Goal: Task Accomplishment & Management: Manage account settings

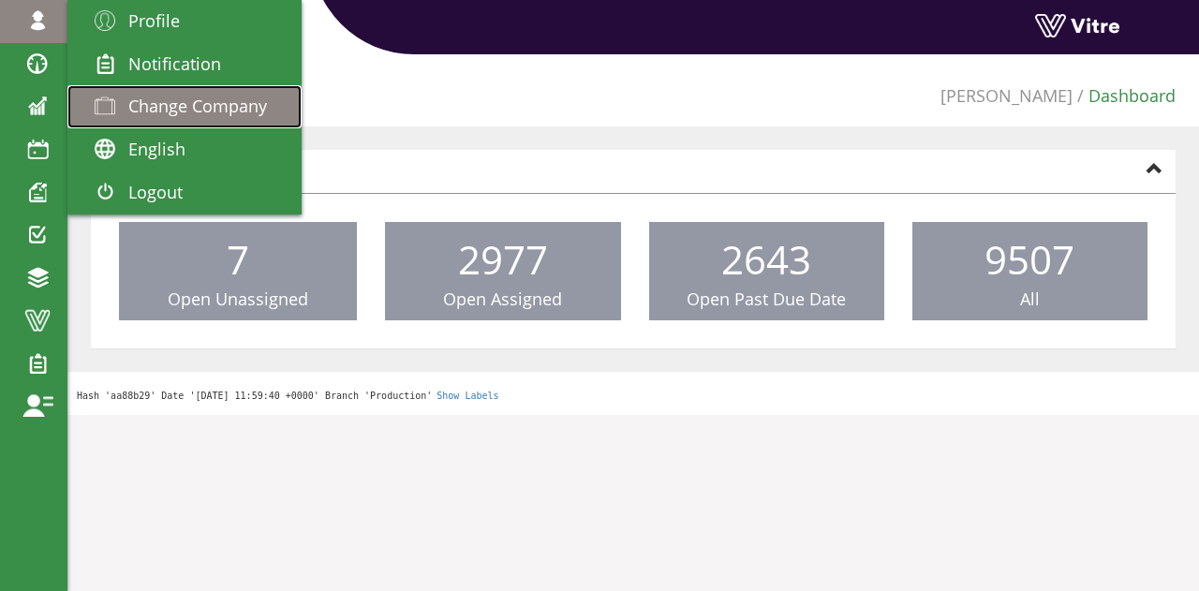
click at [133, 99] on span "Change Company" at bounding box center [197, 106] width 139 height 22
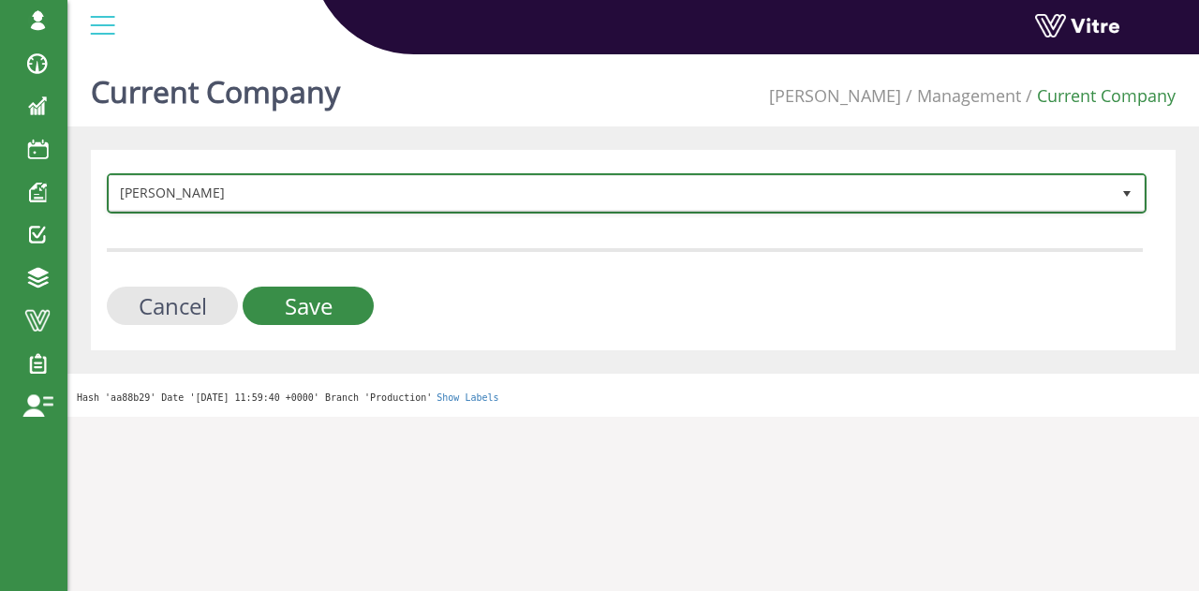
click at [421, 189] on span "[PERSON_NAME]" at bounding box center [610, 193] width 1000 height 34
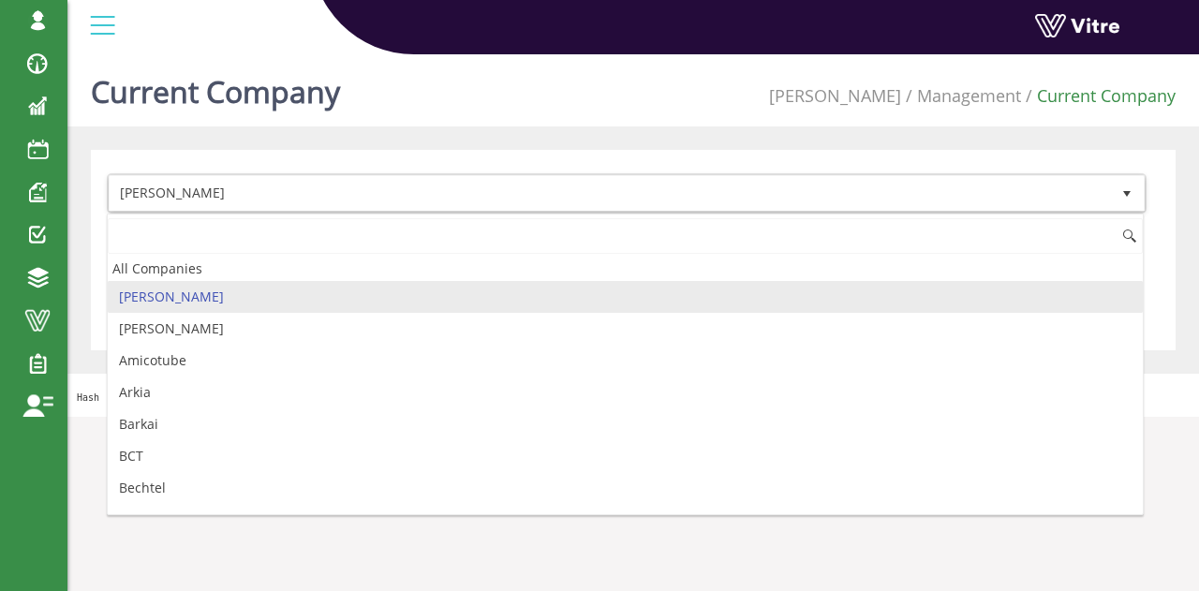
click at [228, 287] on li "[PERSON_NAME]" at bounding box center [625, 297] width 1035 height 32
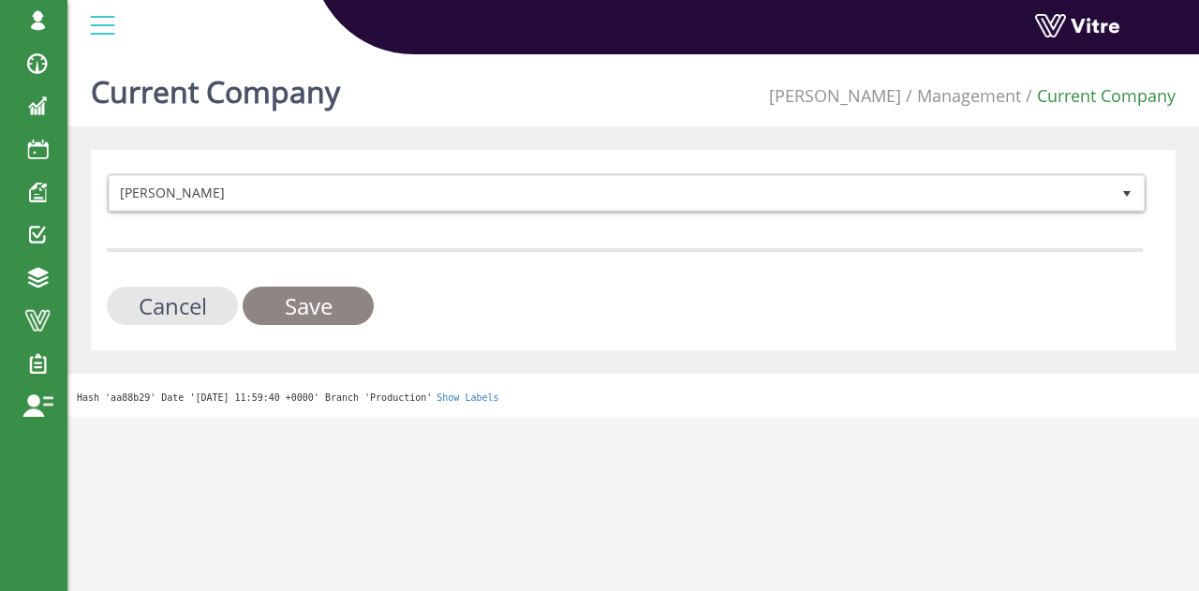
click at [283, 297] on input "Save" at bounding box center [308, 306] width 131 height 38
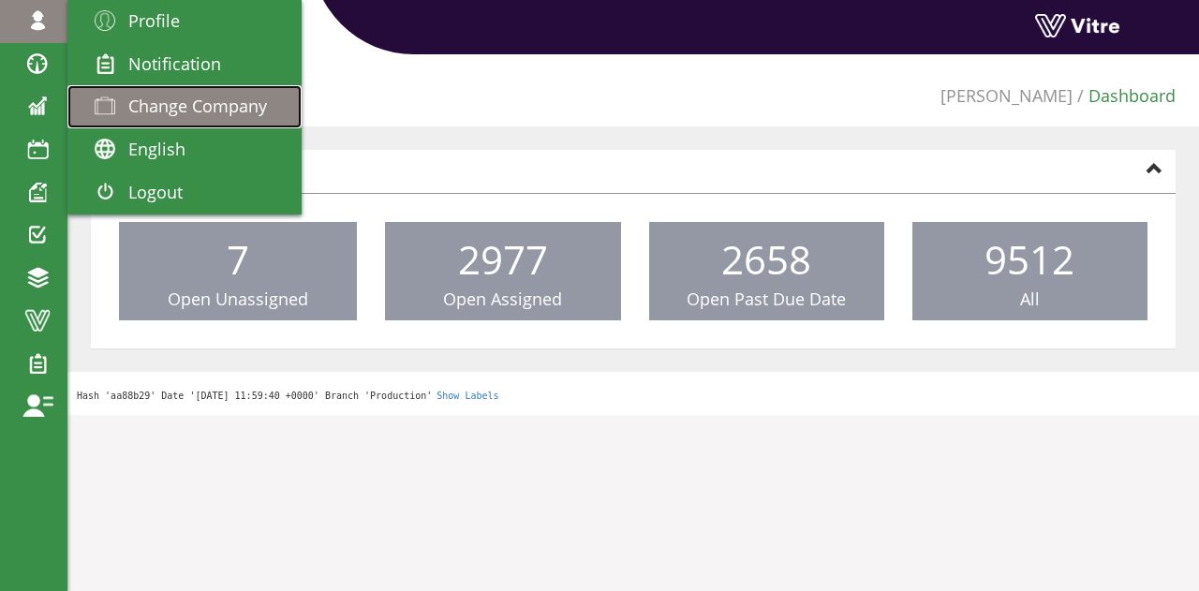
click at [211, 114] on span "Change Company" at bounding box center [197, 106] width 139 height 22
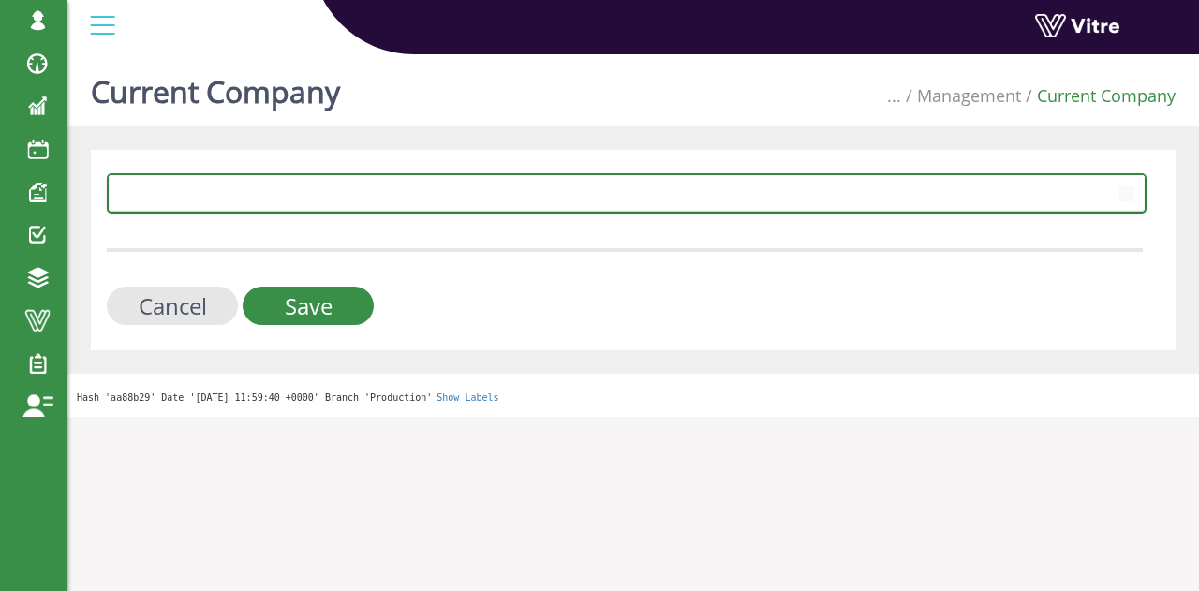
click at [192, 204] on span at bounding box center [610, 193] width 1000 height 34
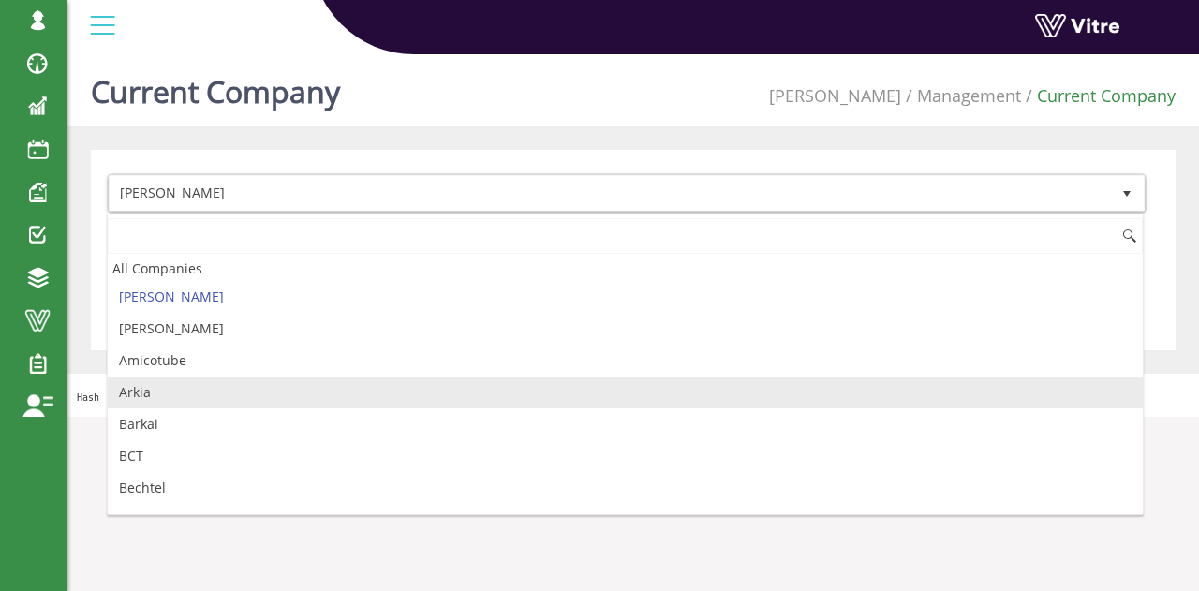
click at [144, 403] on li "Arkia" at bounding box center [625, 392] width 1035 height 32
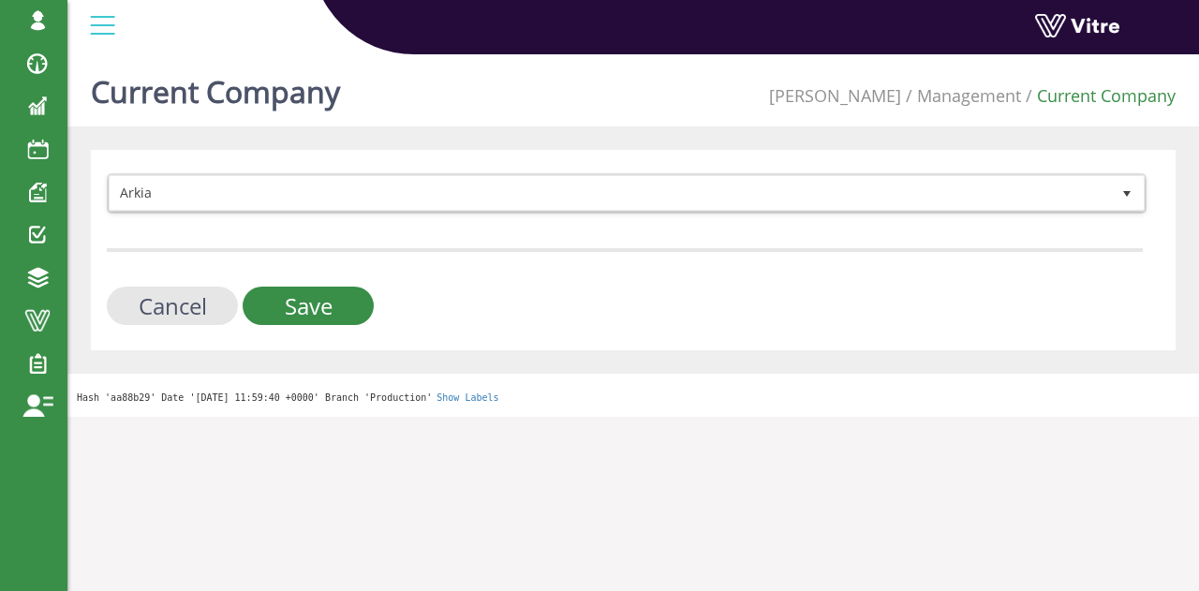
click at [268, 327] on div "Arkia 328 Cancel Save" at bounding box center [633, 250] width 1084 height 200
click at [270, 323] on input "Save" at bounding box center [308, 306] width 131 height 38
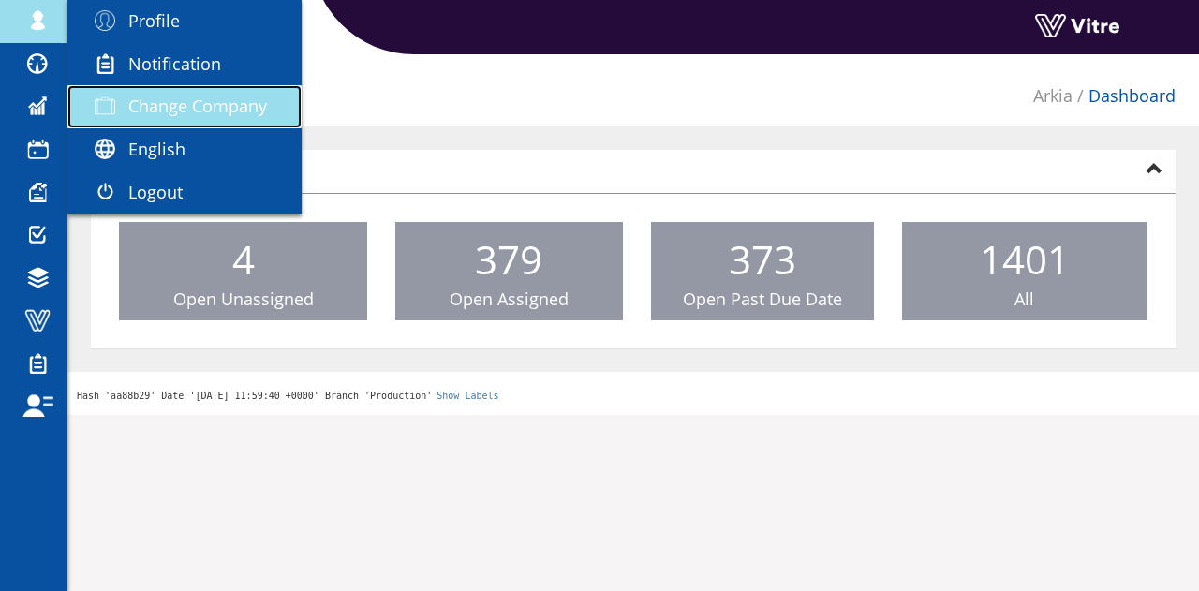
click at [180, 95] on span "Change Company" at bounding box center [197, 106] width 139 height 22
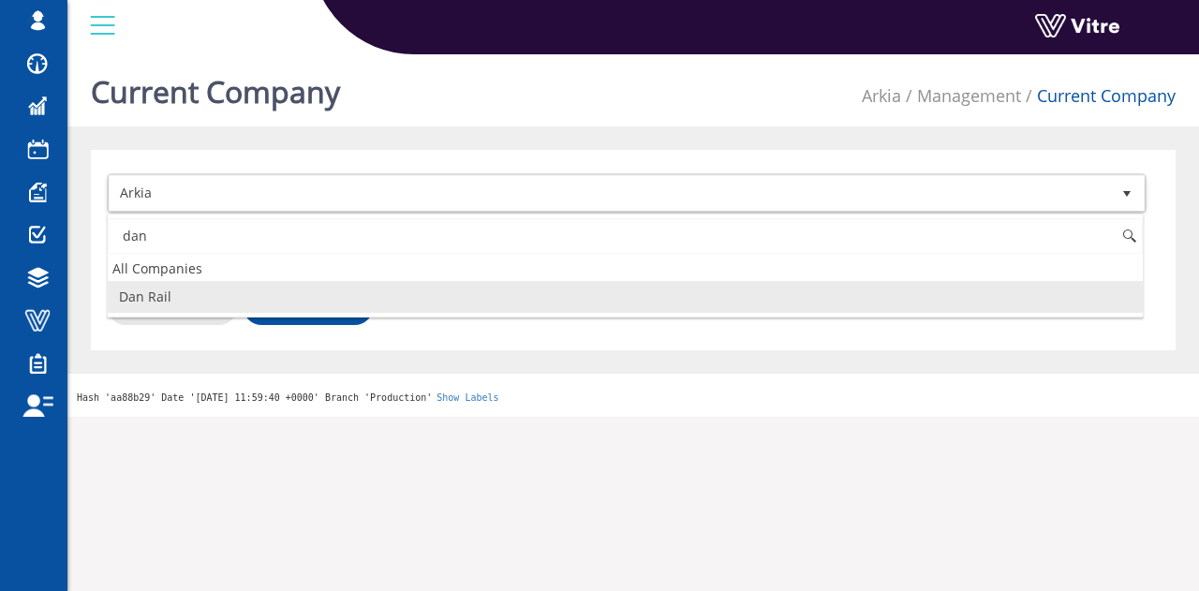
click at [351, 302] on li "Dan Rail" at bounding box center [625, 297] width 1035 height 32
type input "dan"
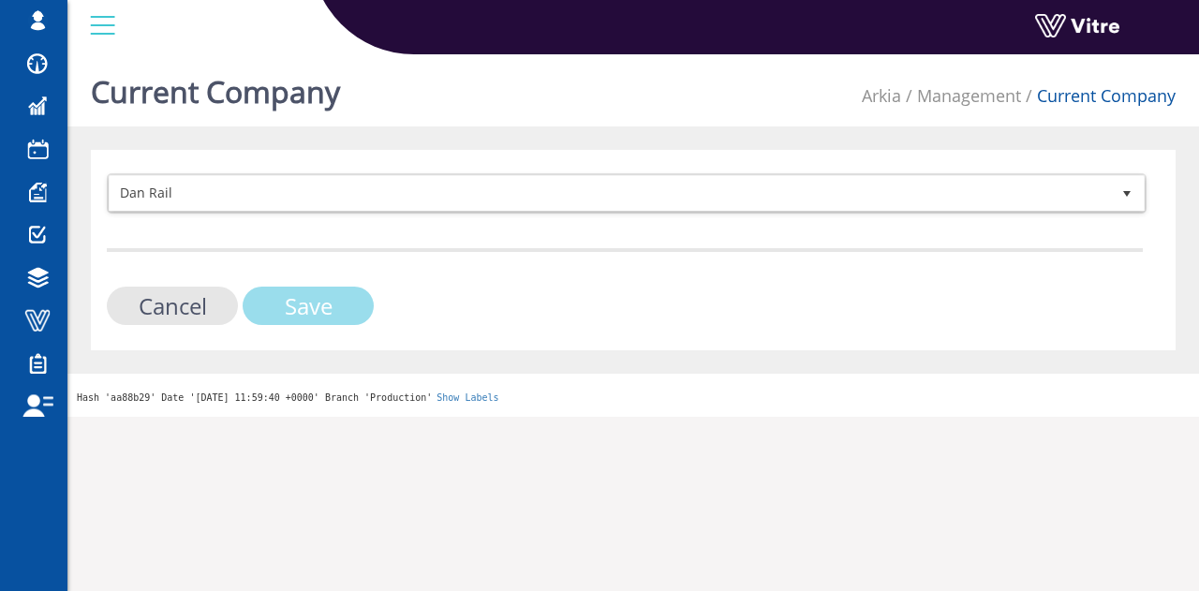
click at [347, 304] on input "Save" at bounding box center [308, 306] width 131 height 38
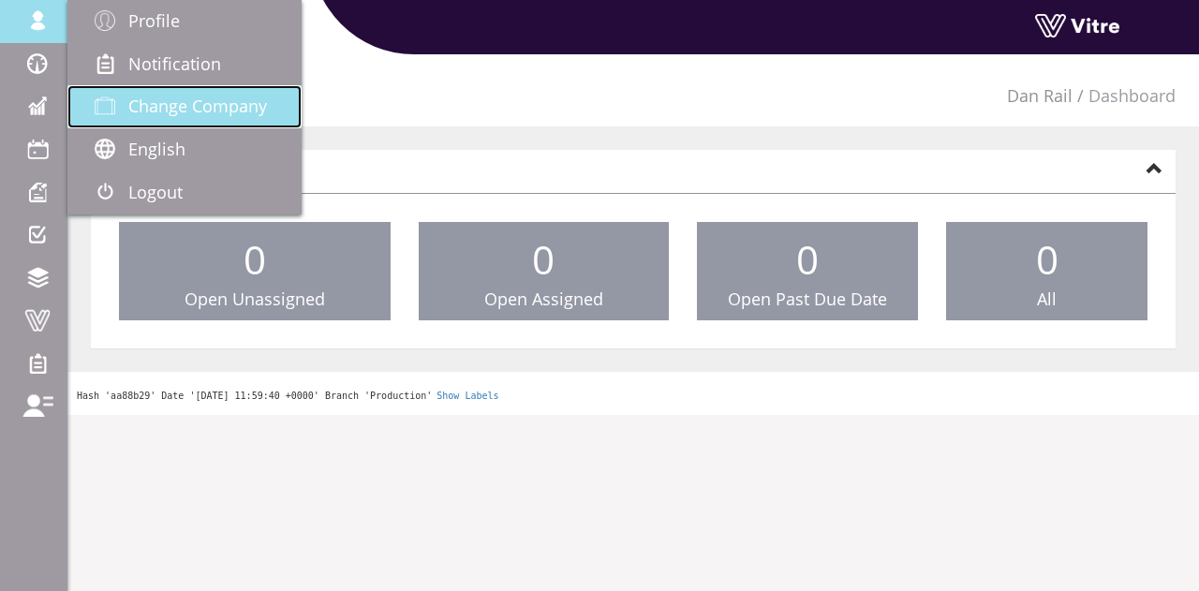
click at [245, 94] on link "Change Company" at bounding box center [184, 106] width 234 height 43
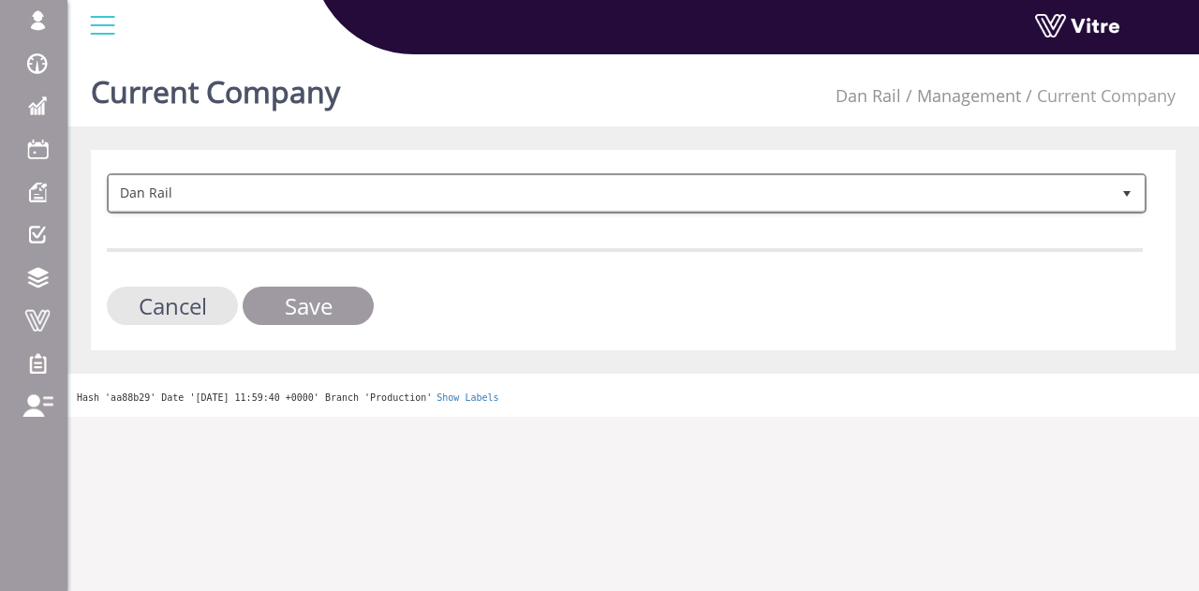
click at [162, 190] on span "Dan Rail" at bounding box center [610, 193] width 1000 height 34
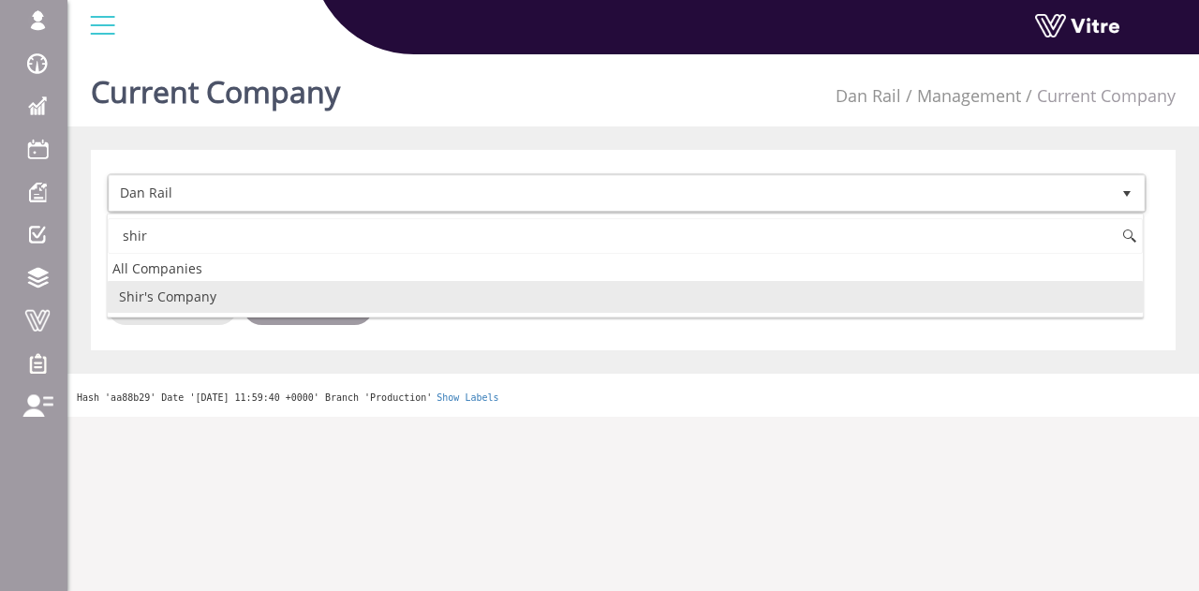
click at [167, 289] on li "Shir's Company" at bounding box center [625, 297] width 1035 height 32
type input "shir"
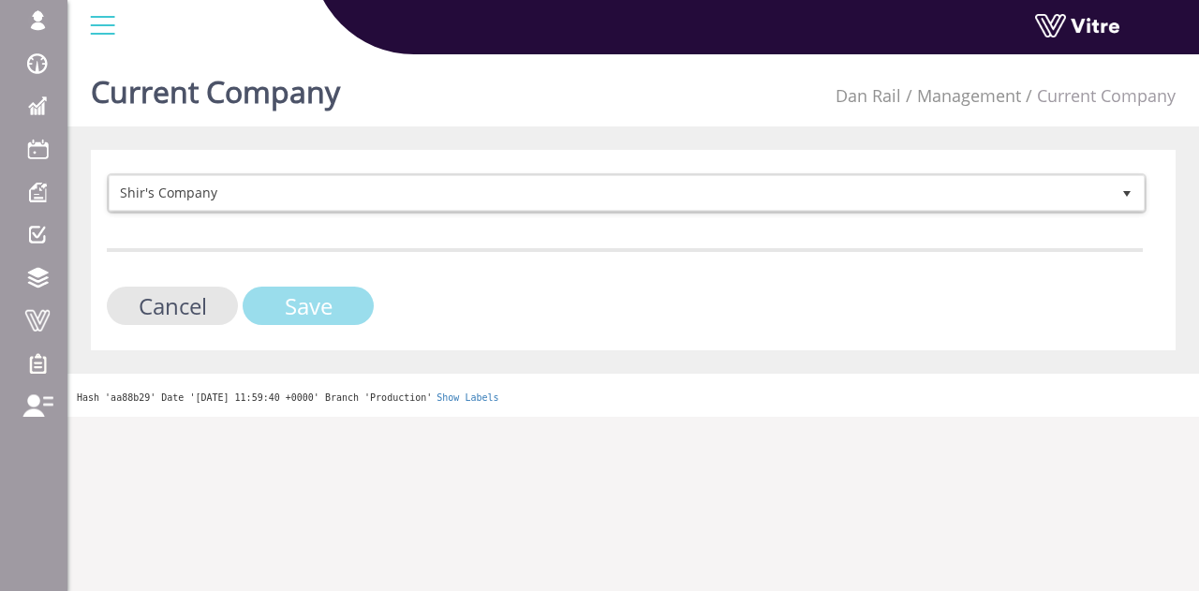
click at [281, 312] on input "Save" at bounding box center [308, 306] width 131 height 38
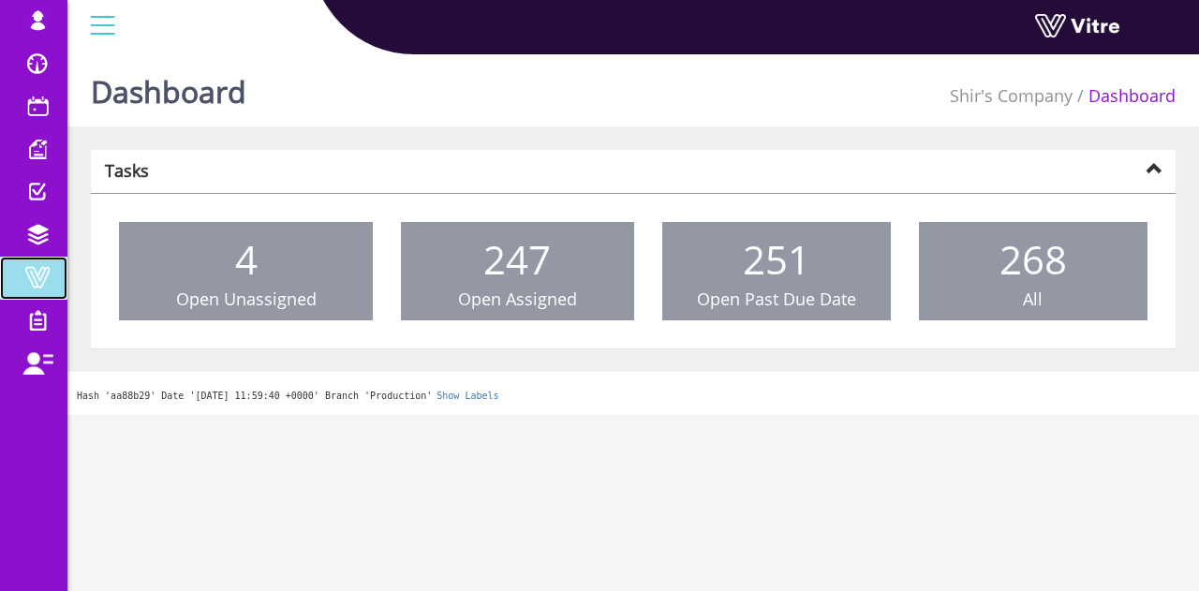
drag, startPoint x: 0, startPoint y: 0, endPoint x: 37, endPoint y: 279, distance: 281.4
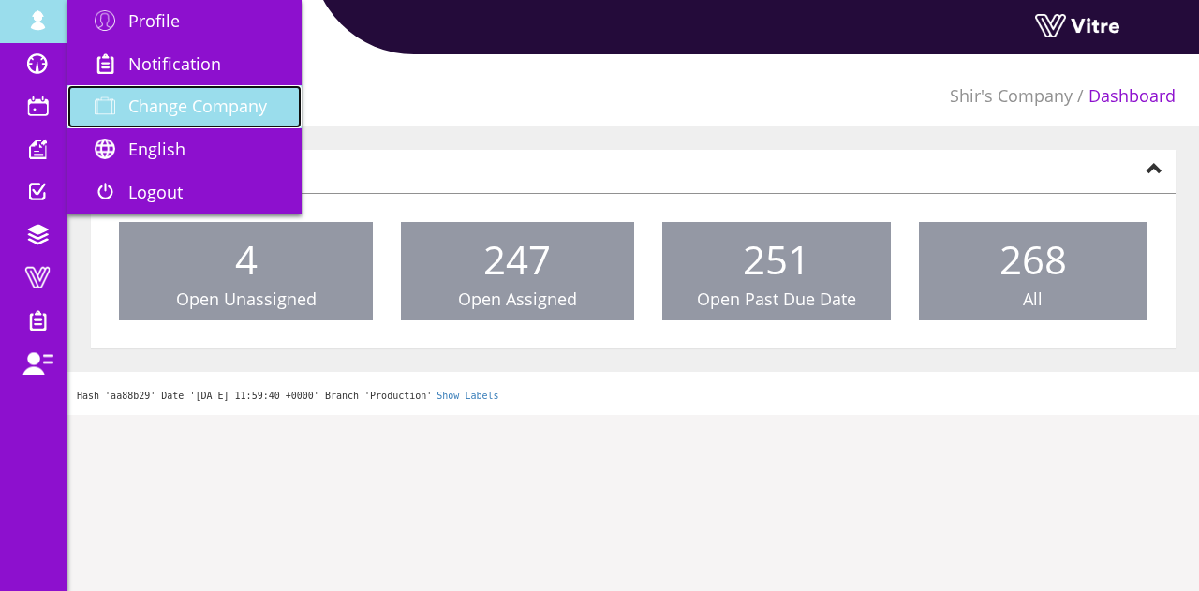
click at [147, 121] on link "Change Company" at bounding box center [184, 106] width 234 height 43
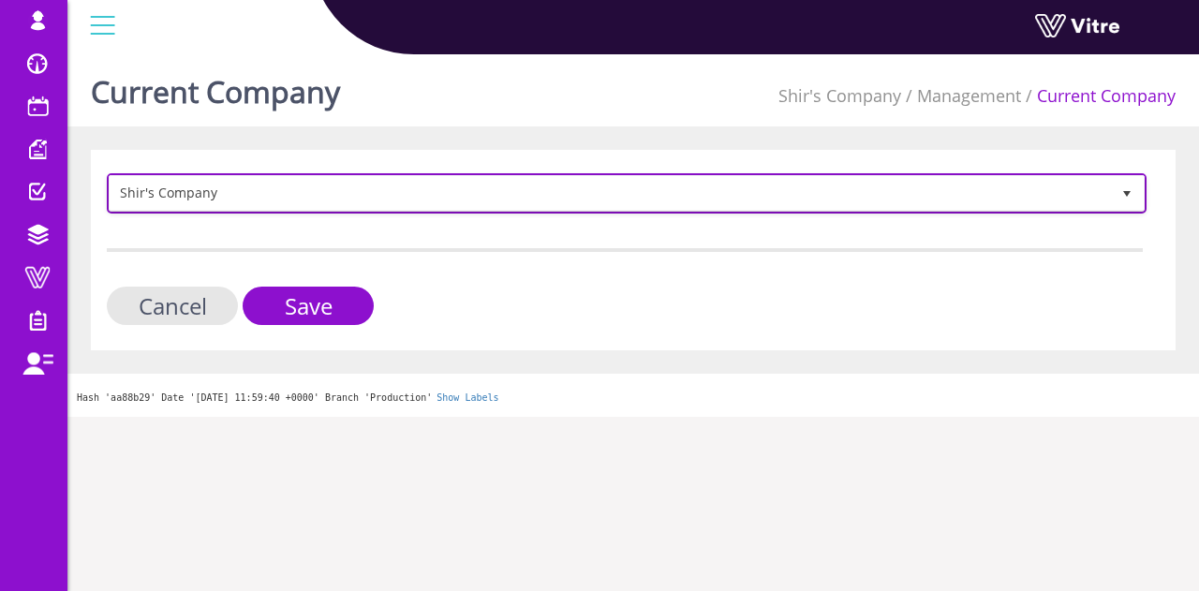
click at [483, 209] on span "Shir's Company" at bounding box center [627, 193] width 1036 height 36
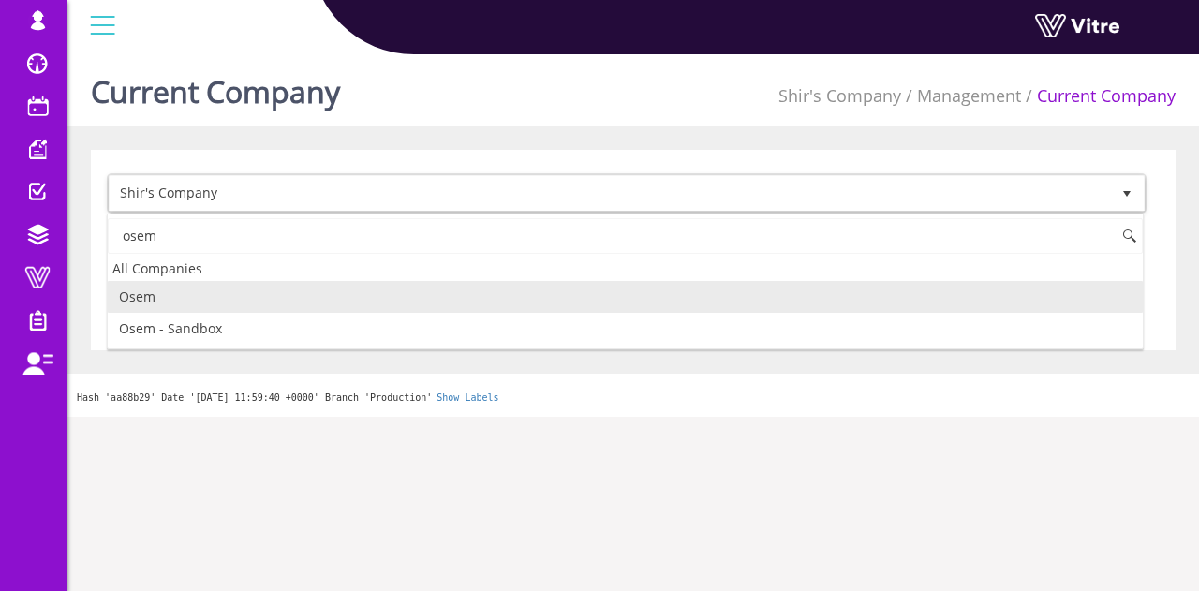
click at [343, 303] on li "Osem" at bounding box center [625, 297] width 1035 height 32
type input "osem"
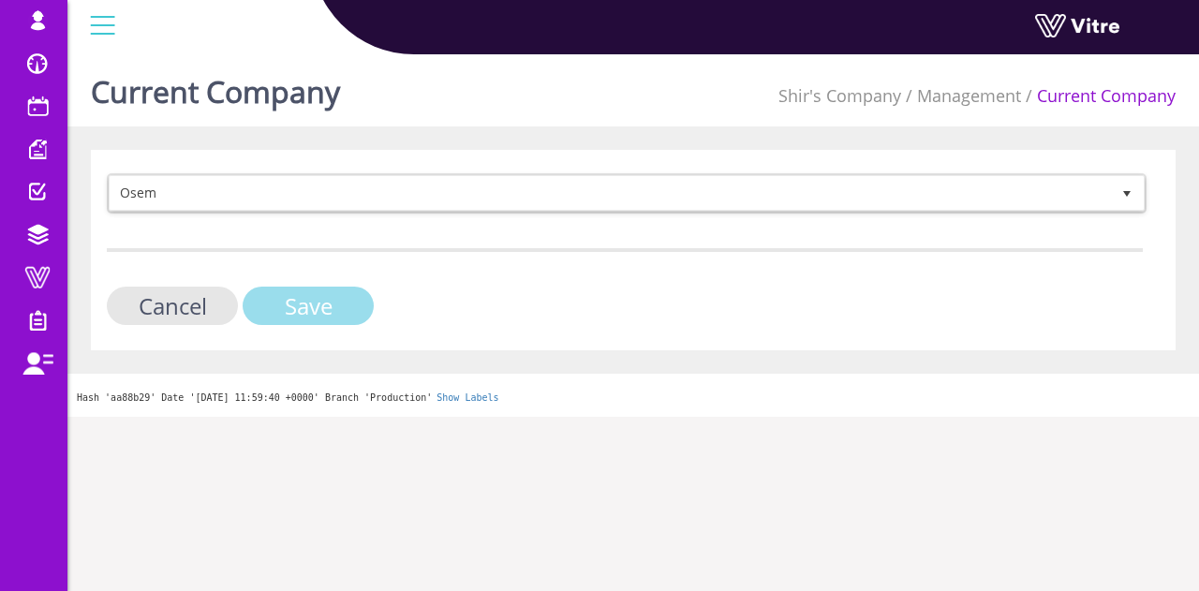
click at [343, 303] on input "Save" at bounding box center [308, 306] width 131 height 38
